Goal: Information Seeking & Learning: Learn about a topic

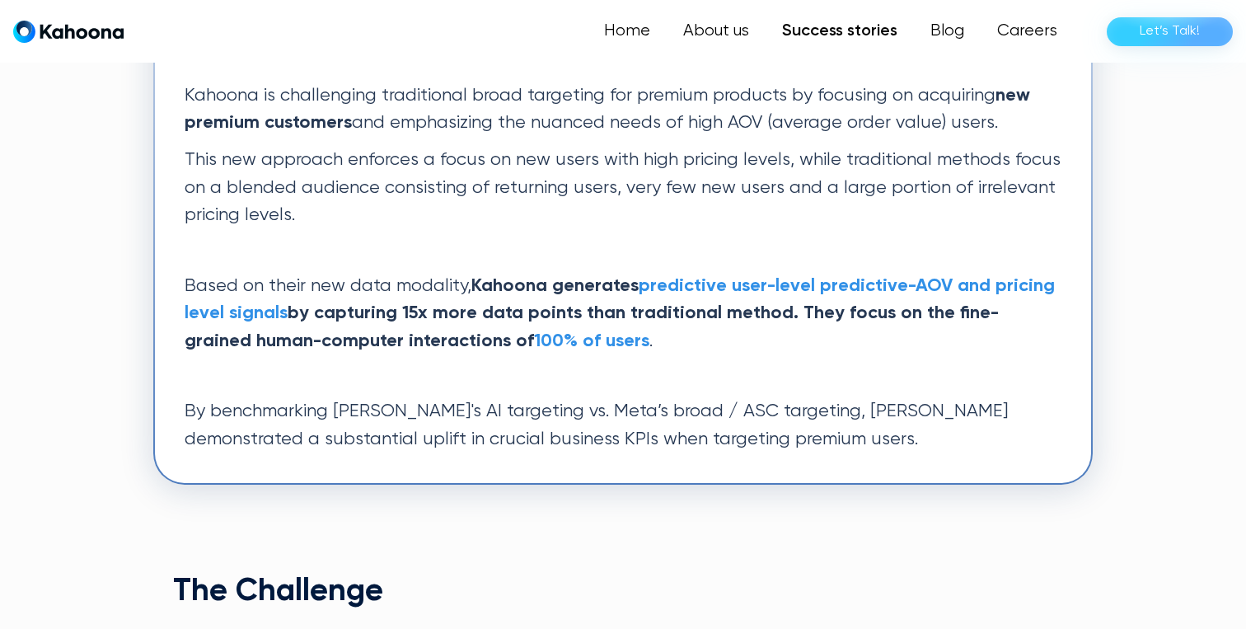
scroll to position [573, 0]
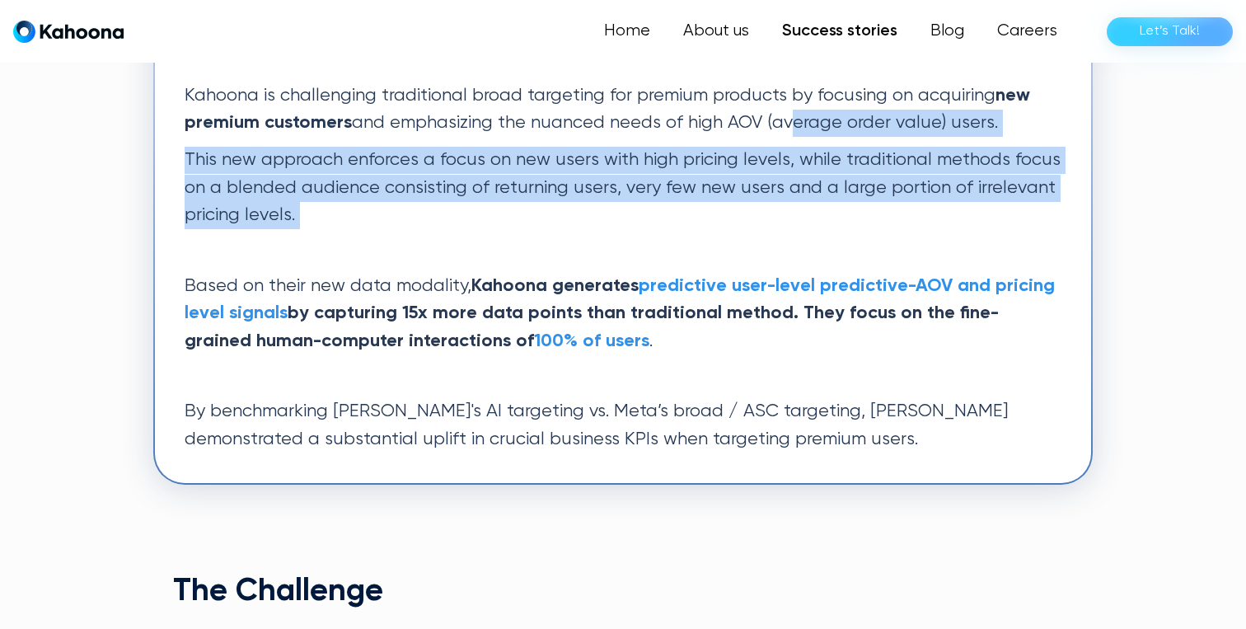
drag, startPoint x: 781, startPoint y: 110, endPoint x: 784, endPoint y: 260, distance: 150.0
click at [784, 260] on div "Kahoona is challenging traditional broad targeting for premium products by focu…" at bounding box center [623, 268] width 916 height 410
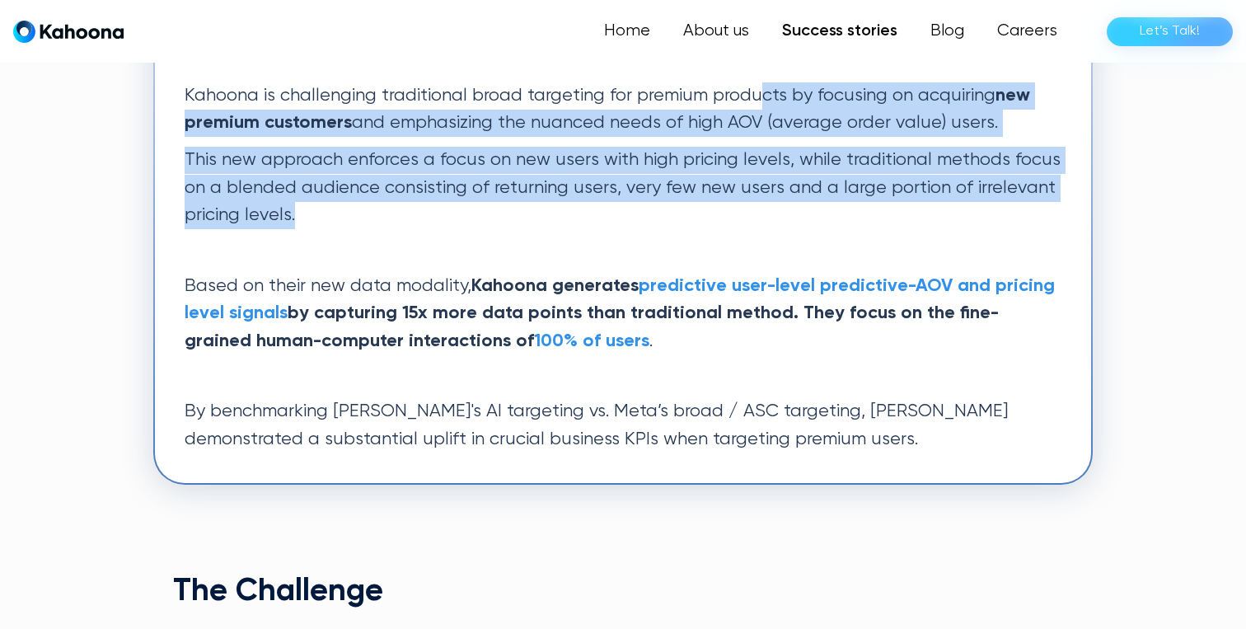
drag, startPoint x: 822, startPoint y: 208, endPoint x: 760, endPoint y: 97, distance: 126.9
click at [760, 97] on div "Kahoona is challenging traditional broad targeting for premium products by focu…" at bounding box center [623, 155] width 877 height 147
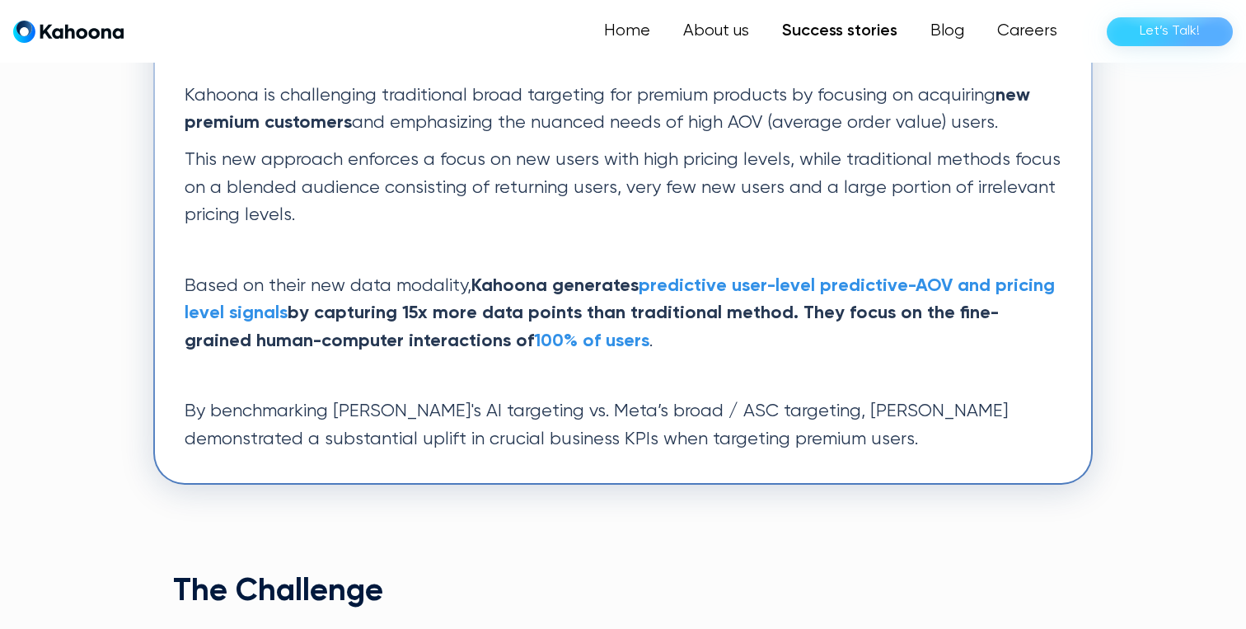
click at [714, 227] on p "This new approach enforces a focus on new users with high pricing levels, while…" at bounding box center [623, 188] width 877 height 82
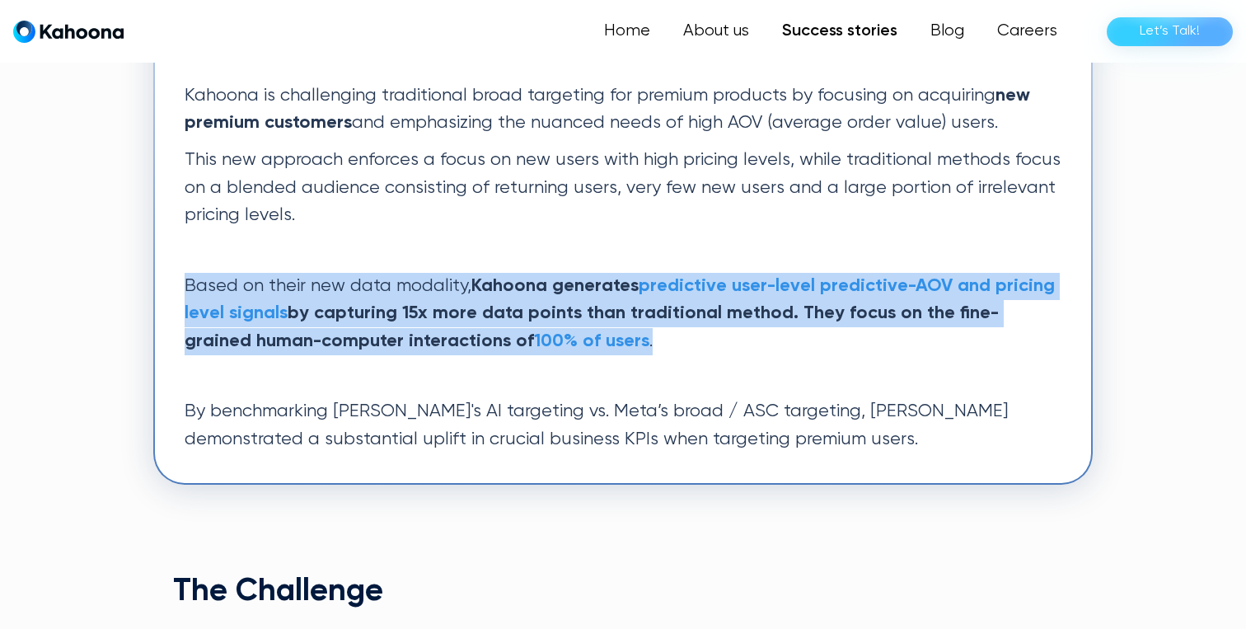
drag, startPoint x: 717, startPoint y: 227, endPoint x: 715, endPoint y: 357, distance: 130.2
click at [716, 358] on div "Kahoona is challenging traditional broad targeting for premium products by focu…" at bounding box center [623, 268] width 916 height 410
click at [715, 357] on div "Kahoona is challenging traditional broad targeting for premium products by focu…" at bounding box center [623, 268] width 916 height 410
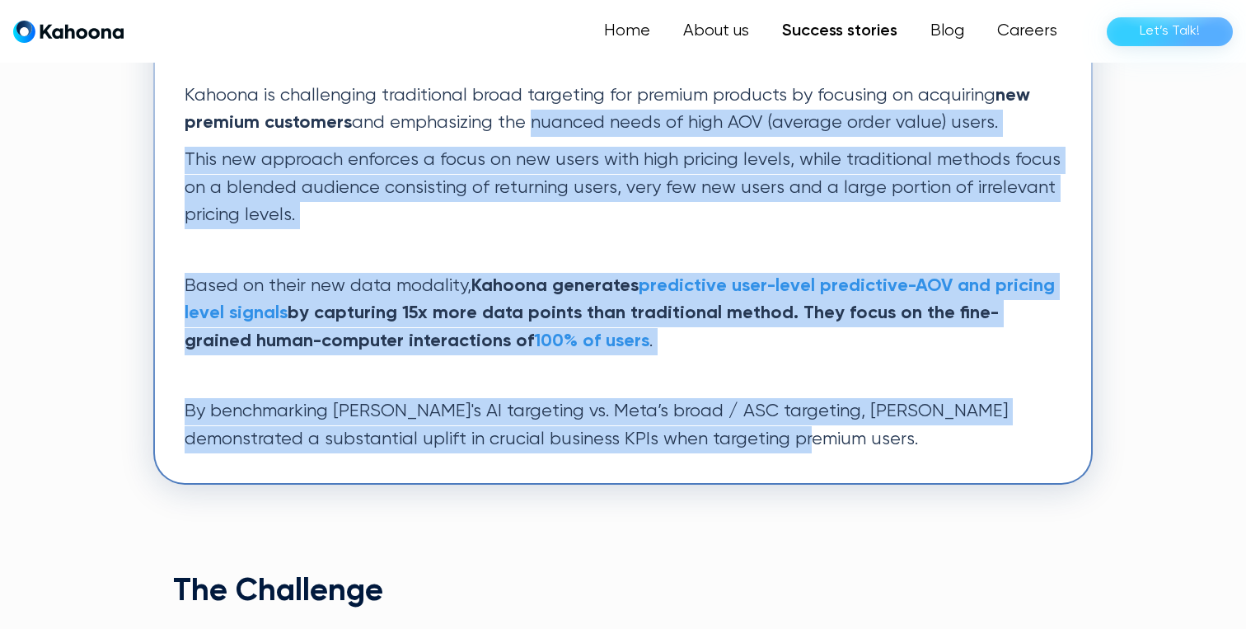
drag, startPoint x: 779, startPoint y: 434, endPoint x: 528, endPoint y: 129, distance: 395.2
click at [528, 129] on div "Kahoona is challenging traditional broad targeting for premium products by focu…" at bounding box center [623, 268] width 916 height 410
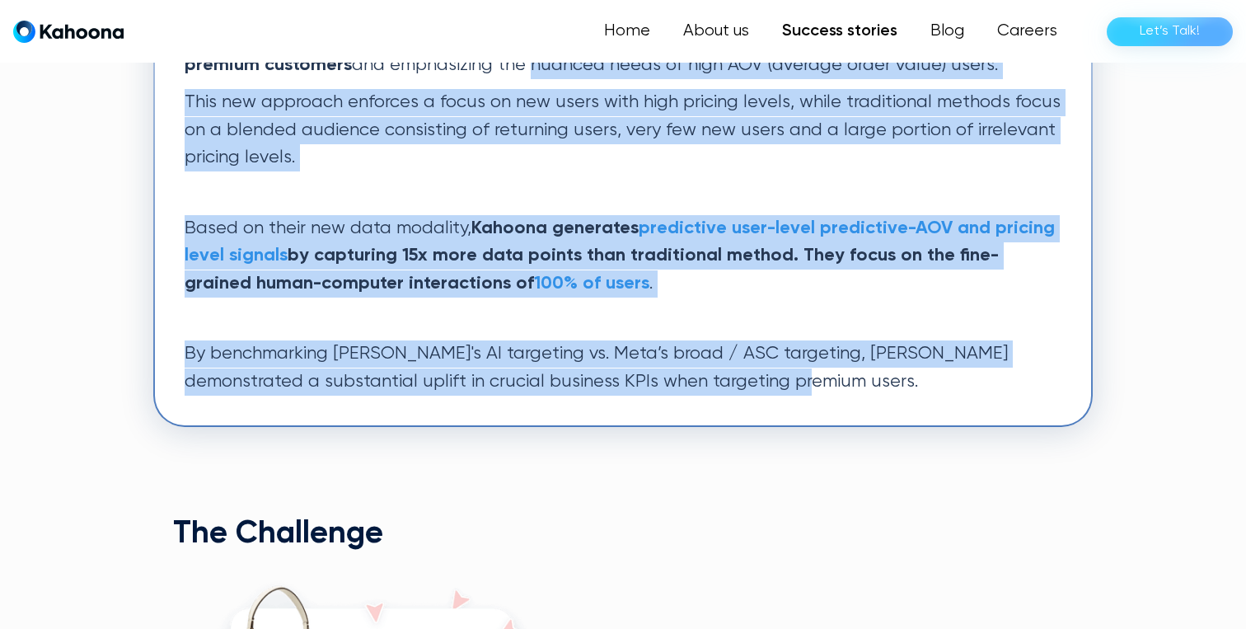
click at [528, 129] on p "This new approach enforces a focus on new users with high pricing levels, while…" at bounding box center [623, 130] width 877 height 82
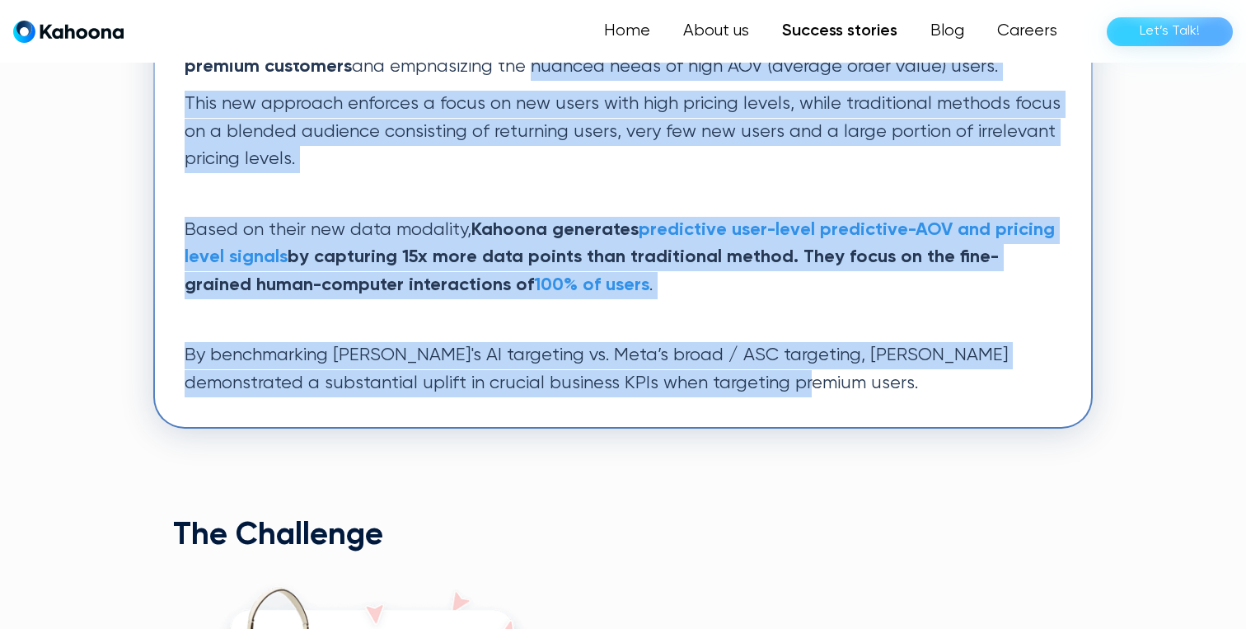
click at [528, 129] on p "This new approach enforces a focus on new users with high pricing levels, while…" at bounding box center [623, 132] width 877 height 82
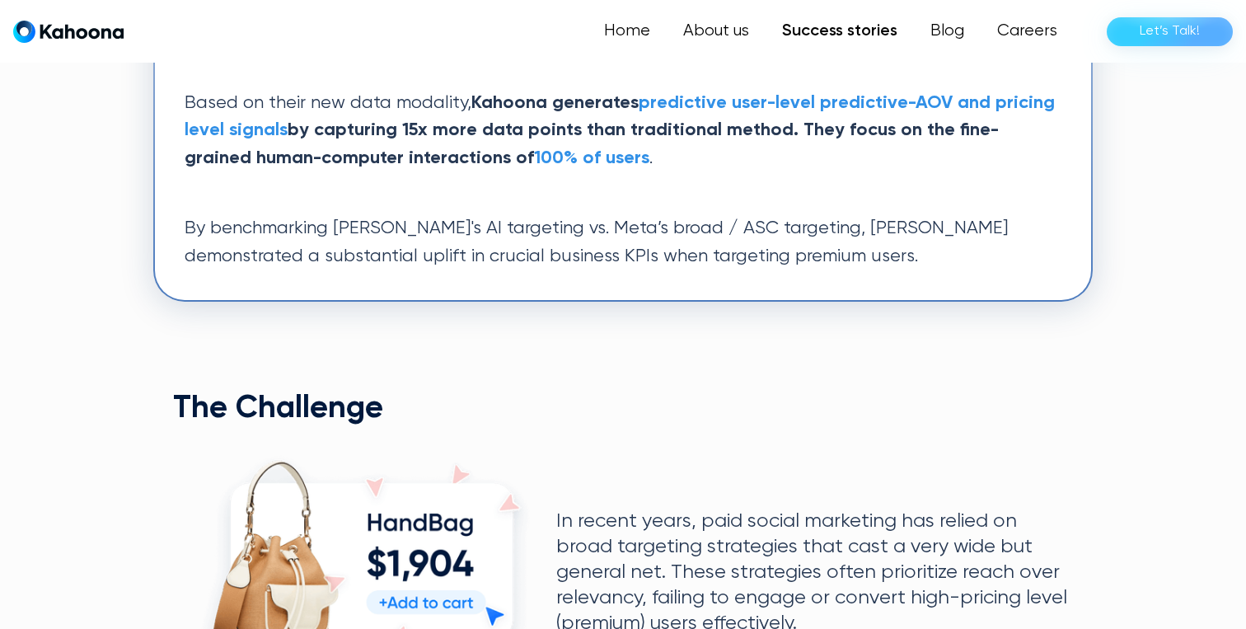
scroll to position [757, 0]
click at [503, 193] on div "Kahoona is challenging traditional broad targeting for premium products by focu…" at bounding box center [623, 84] width 916 height 410
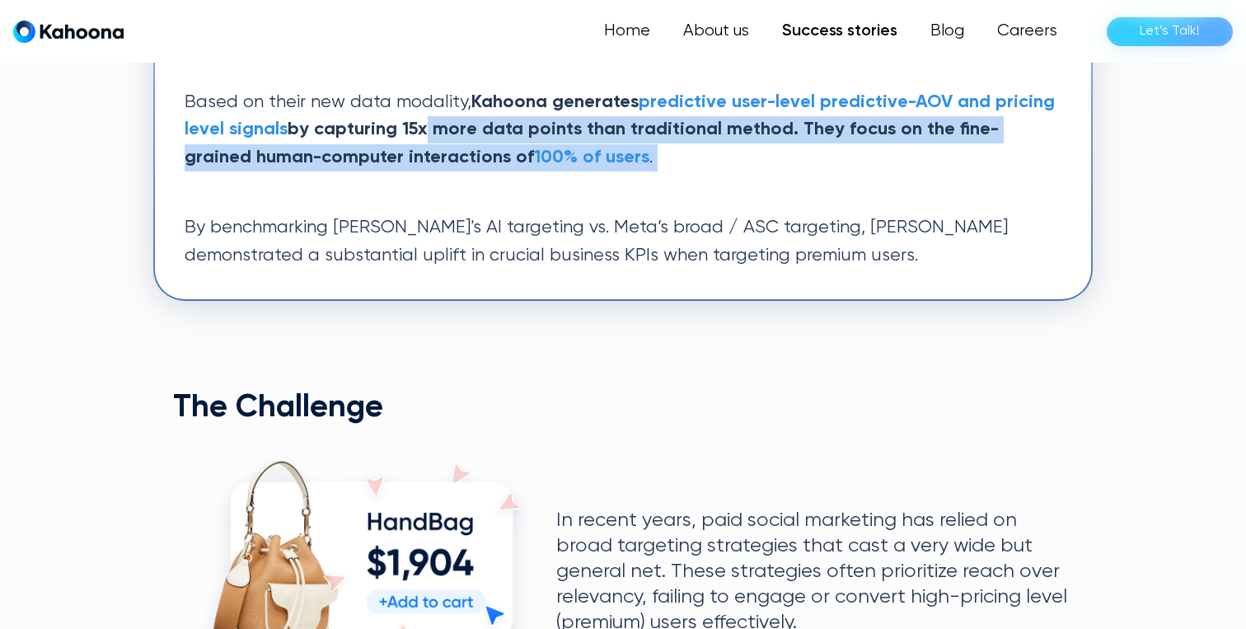
drag, startPoint x: 525, startPoint y: 206, endPoint x: 416, endPoint y: 138, distance: 128.0
click at [416, 138] on div "Kahoona is challenging traditional broad targeting for premium products by focu…" at bounding box center [623, 84] width 916 height 410
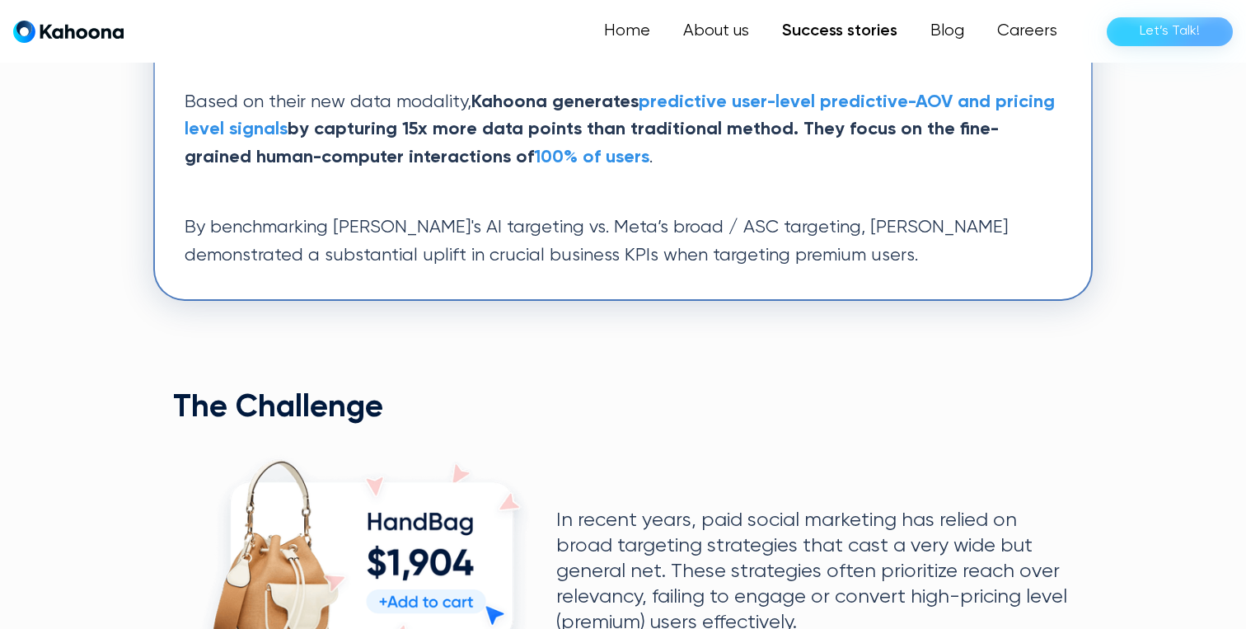
click at [447, 232] on p "By benchmarking [PERSON_NAME]'s AI targeting vs. Meta’s broad / ASC targeting, …" at bounding box center [623, 241] width 877 height 55
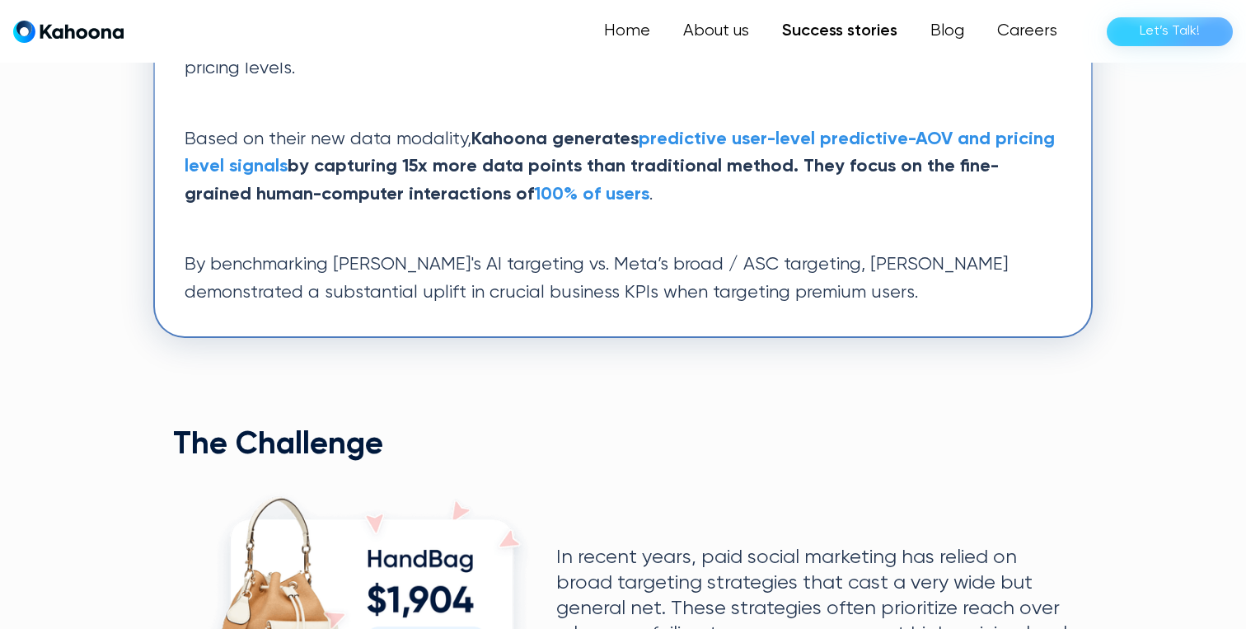
scroll to position [719, 0]
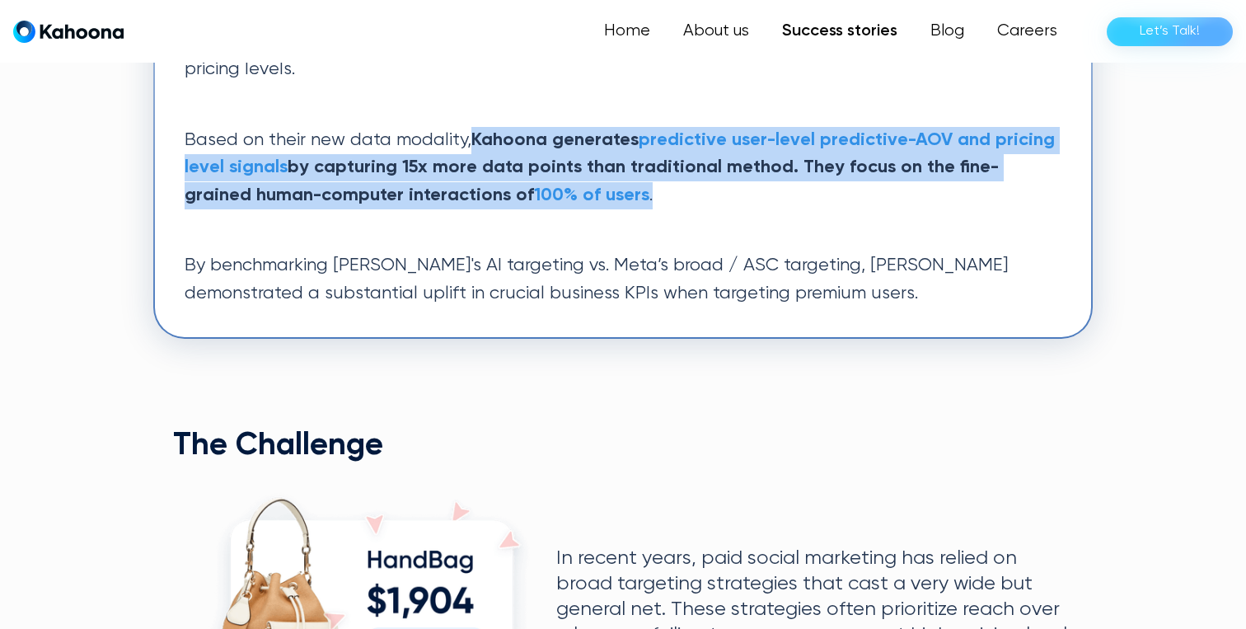
drag, startPoint x: 476, startPoint y: 137, endPoint x: 543, endPoint y: 222, distance: 108.6
click at [543, 222] on div "Kahoona is challenging traditional broad targeting for premium products by focu…" at bounding box center [623, 122] width 916 height 410
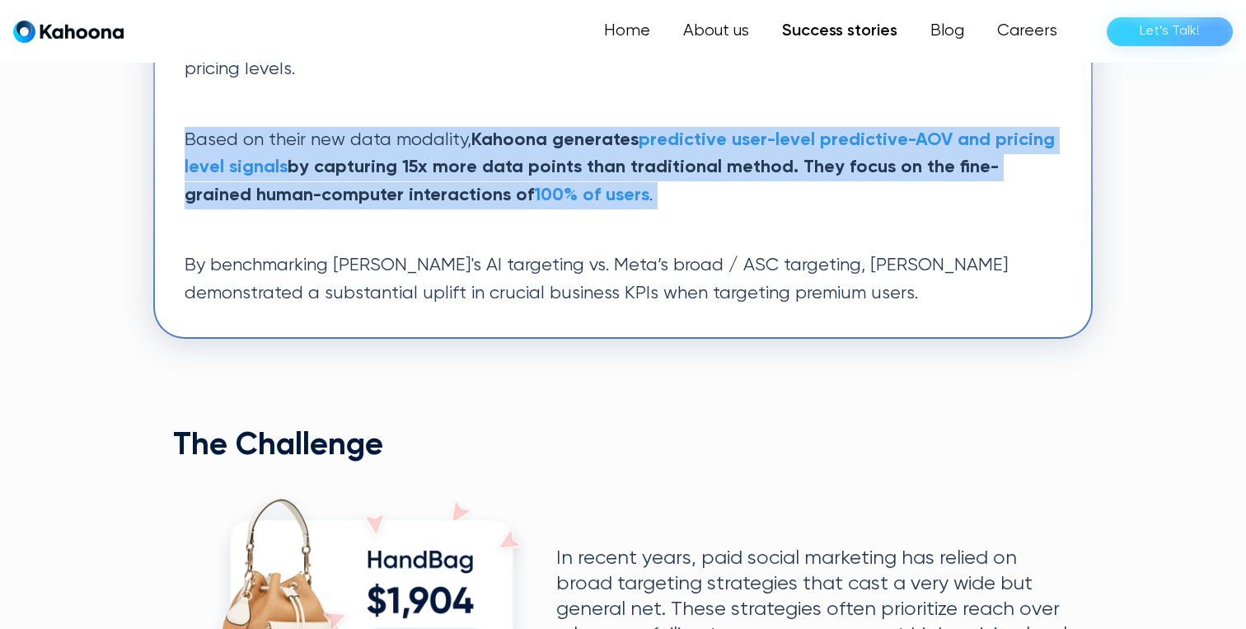
drag, startPoint x: 543, startPoint y: 222, endPoint x: 477, endPoint y: 122, distance: 120.2
click at [477, 122] on div "Kahoona is challenging traditional broad targeting for premium products by focu…" at bounding box center [623, 122] width 916 height 410
drag, startPoint x: 474, startPoint y: 125, endPoint x: 583, endPoint y: 200, distance: 132.8
click at [586, 204] on div "Kahoona is challenging traditional broad targeting for premium products by focu…" at bounding box center [623, 122] width 916 height 410
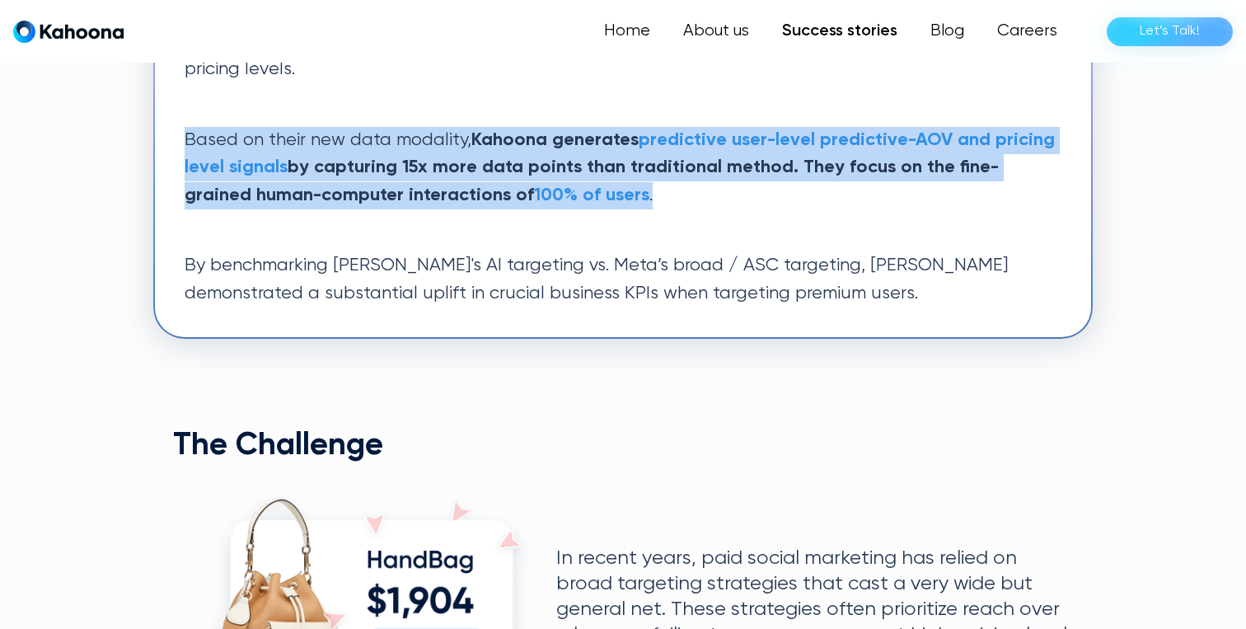
click at [583, 200] on p "Based on their new data modality, Kahoona generates predictive user-level predi…" at bounding box center [623, 168] width 877 height 82
drag, startPoint x: 583, startPoint y: 201, endPoint x: 472, endPoint y: 124, distance: 135.5
click at [472, 124] on div "Kahoona is challenging traditional broad targeting for premium products by focu…" at bounding box center [623, 122] width 916 height 410
click at [471, 124] on div "Kahoona is challenging traditional broad targeting for premium products by focu…" at bounding box center [623, 122] width 916 height 410
drag, startPoint x: 472, startPoint y: 125, endPoint x: 581, endPoint y: 241, distance: 158.5
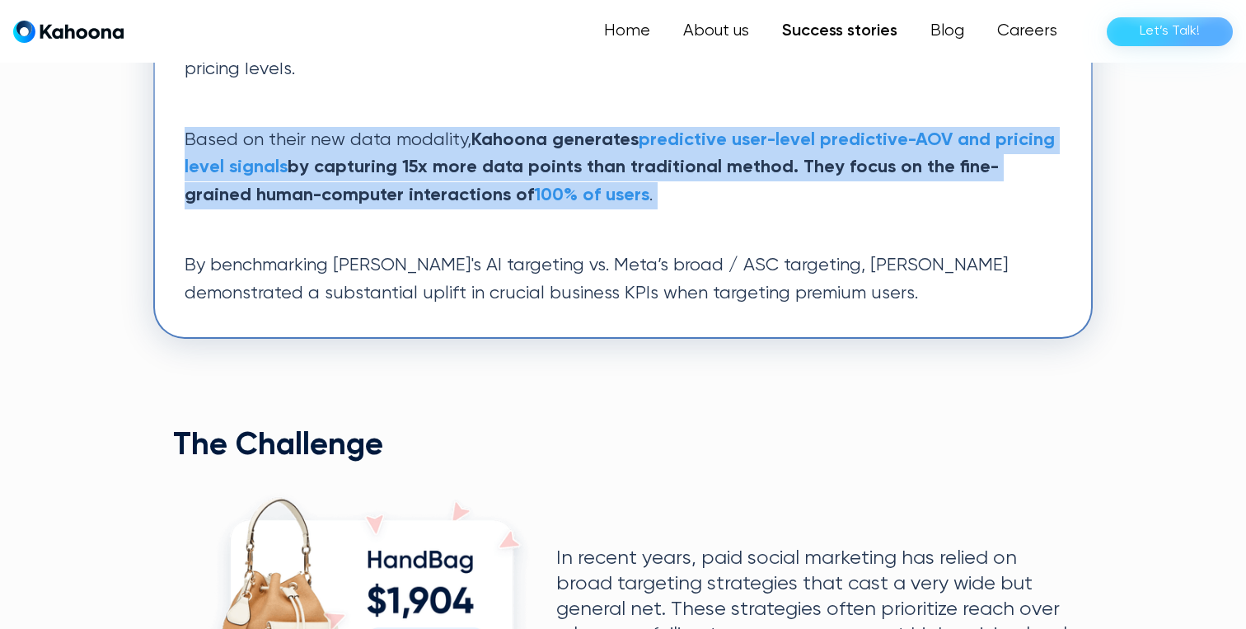
click at [581, 241] on div "Kahoona is challenging traditional broad targeting for premium products by focu…" at bounding box center [623, 122] width 916 height 410
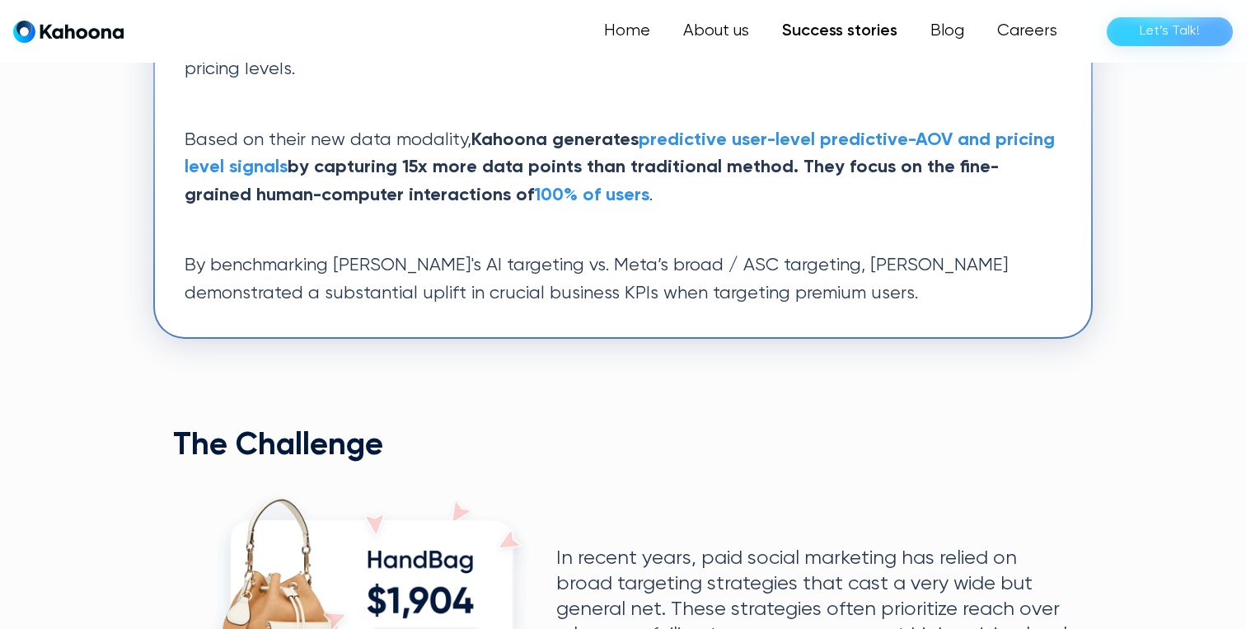
click at [581, 241] on div "Kahoona is challenging traditional broad targeting for premium products by focu…" at bounding box center [623, 122] width 916 height 410
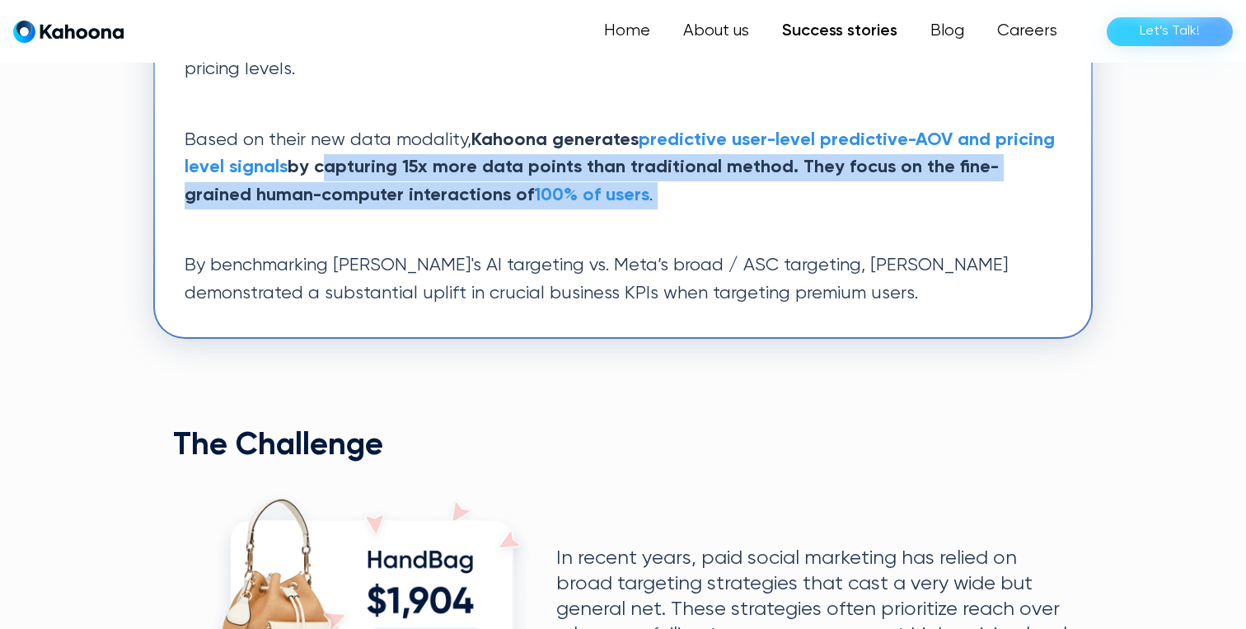
drag, startPoint x: 581, startPoint y: 241, endPoint x: 317, endPoint y: 170, distance: 273.0
click at [317, 170] on div "Kahoona is challenging traditional broad targeting for premium products by focu…" at bounding box center [623, 122] width 916 height 410
click at [317, 170] on strong "by capturing 15x more data points than traditional method. They focus on the fi…" at bounding box center [592, 180] width 814 height 45
drag, startPoint x: 317, startPoint y: 170, endPoint x: 603, endPoint y: 230, distance: 292.2
click at [603, 230] on div "Kahoona is challenging traditional broad targeting for premium products by focu…" at bounding box center [623, 122] width 916 height 410
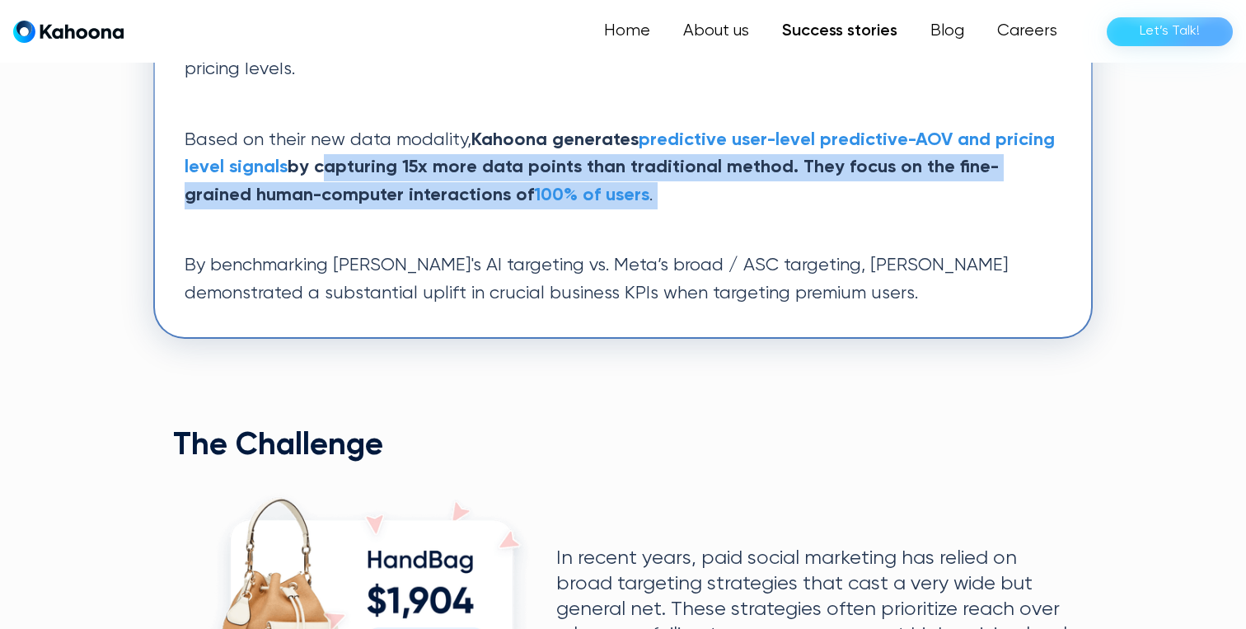
click at [603, 230] on div "Kahoona is challenging traditional broad targeting for premium products by focu…" at bounding box center [623, 122] width 916 height 410
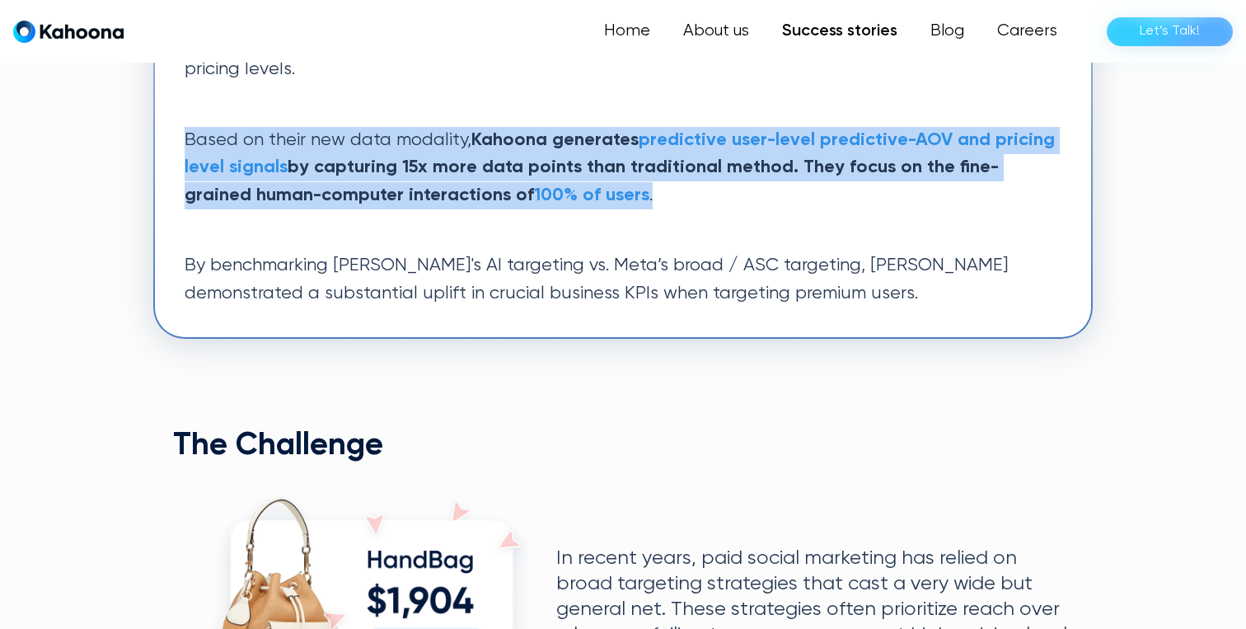
drag, startPoint x: 614, startPoint y: 218, endPoint x: 323, endPoint y: 123, distance: 306.2
click at [323, 123] on div "Kahoona is challenging traditional broad targeting for premium products by focu…" at bounding box center [623, 122] width 916 height 410
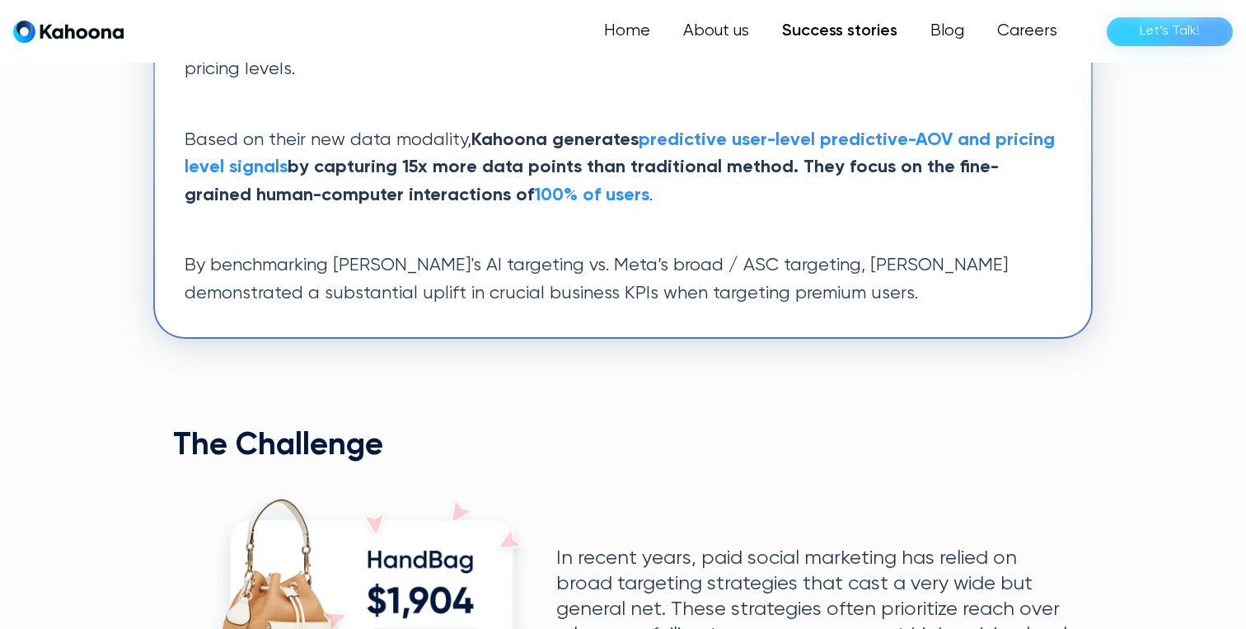
click at [345, 183] on p "Based on their new data modality, Kahoona generates predictive user-level predi…" at bounding box center [623, 168] width 877 height 82
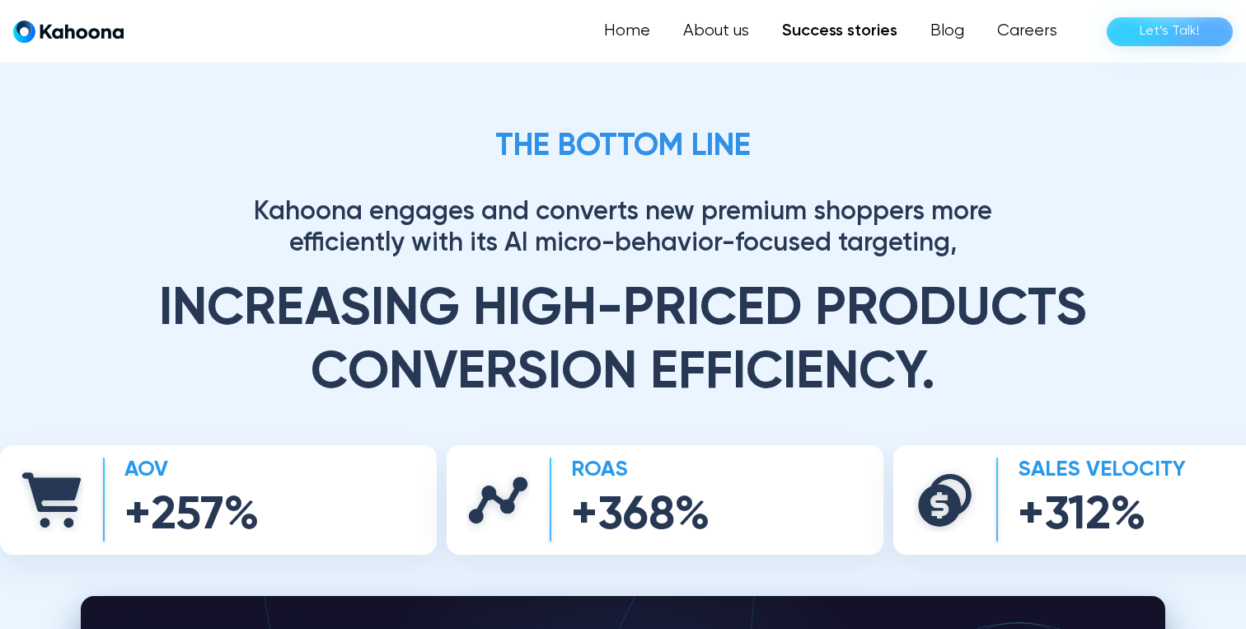
scroll to position [3782, 0]
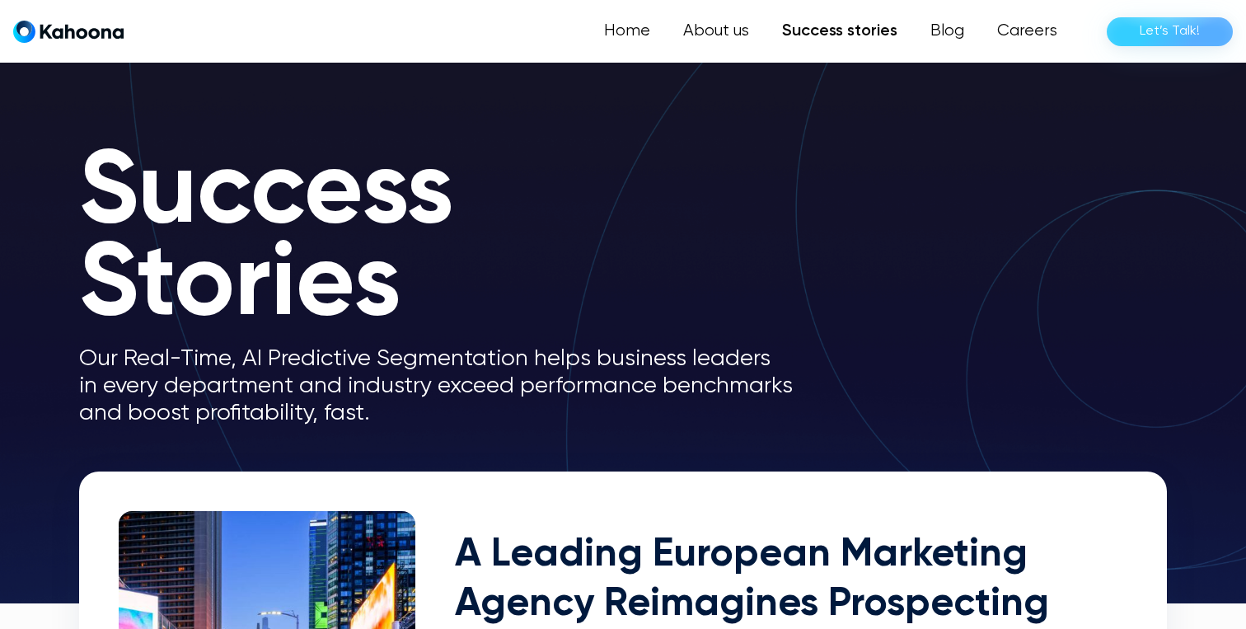
scroll to position [846, 0]
